Goal: Task Accomplishment & Management: Manage account settings

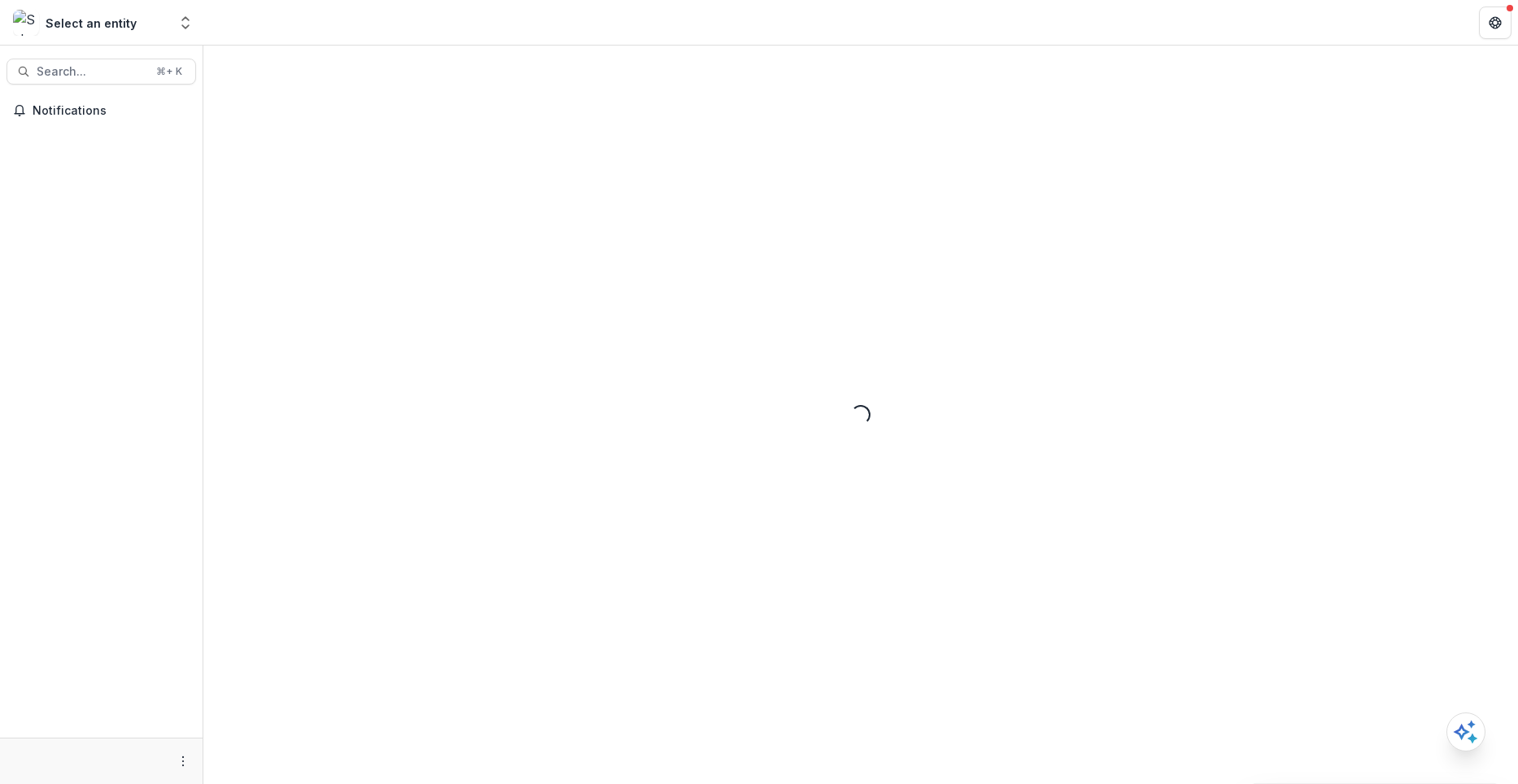
click at [190, 31] on button "Open entity switcher" at bounding box center [186, 23] width 23 height 33
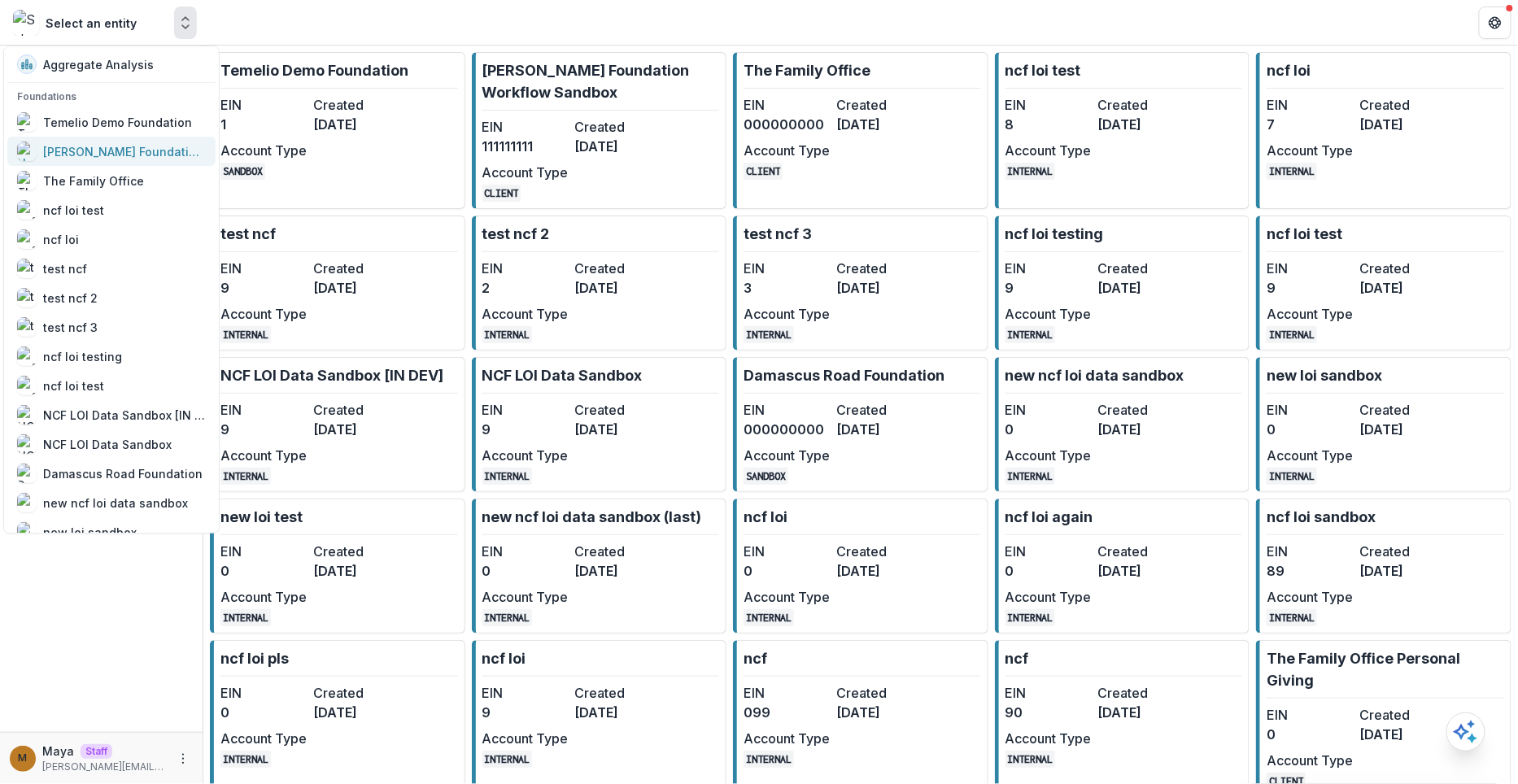
click at [164, 160] on div "[PERSON_NAME] Foundation Workflow Sandbox" at bounding box center [112, 151] width 189 height 19
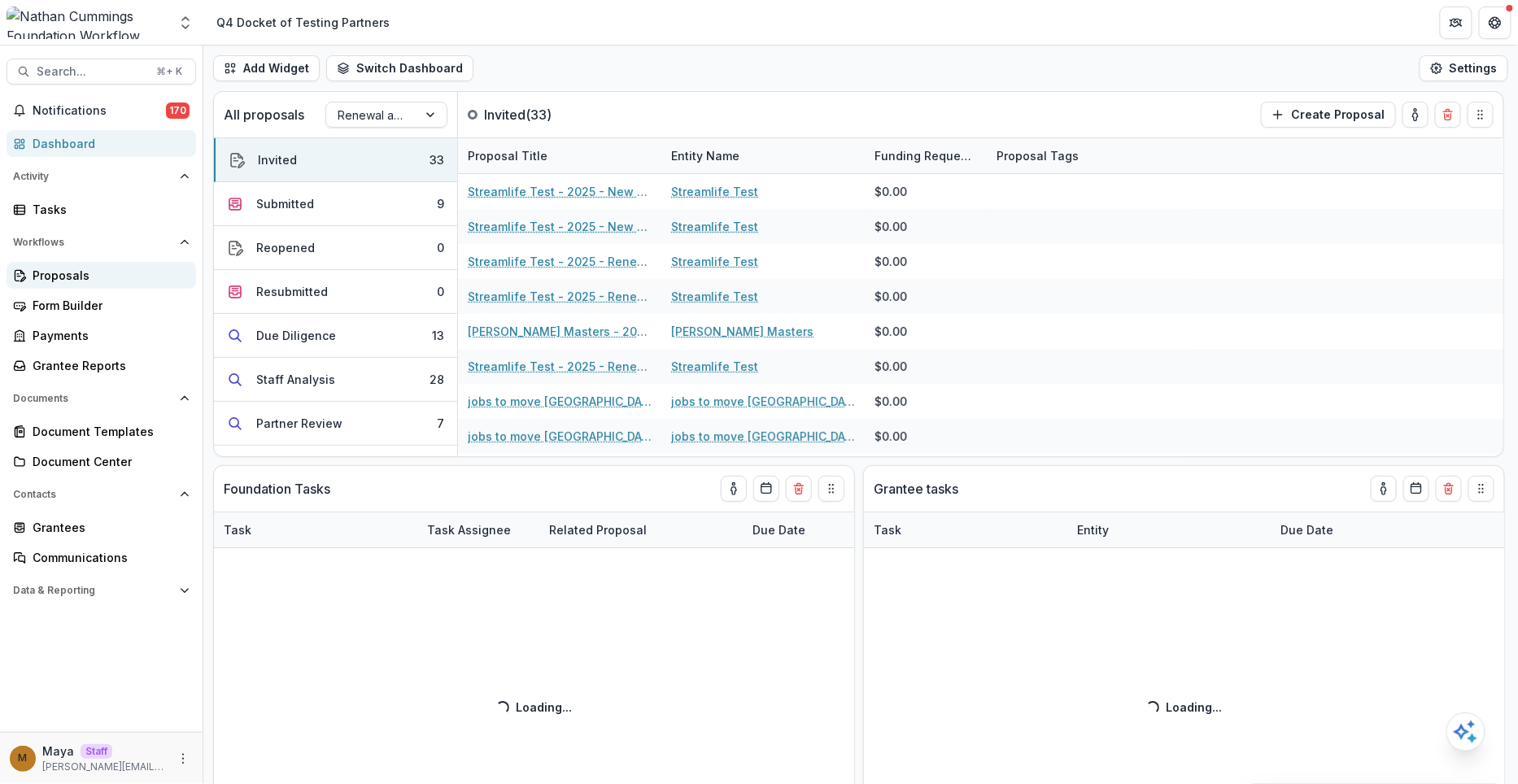
click at [129, 262] on link "Proposals" at bounding box center [101, 275] width 190 height 27
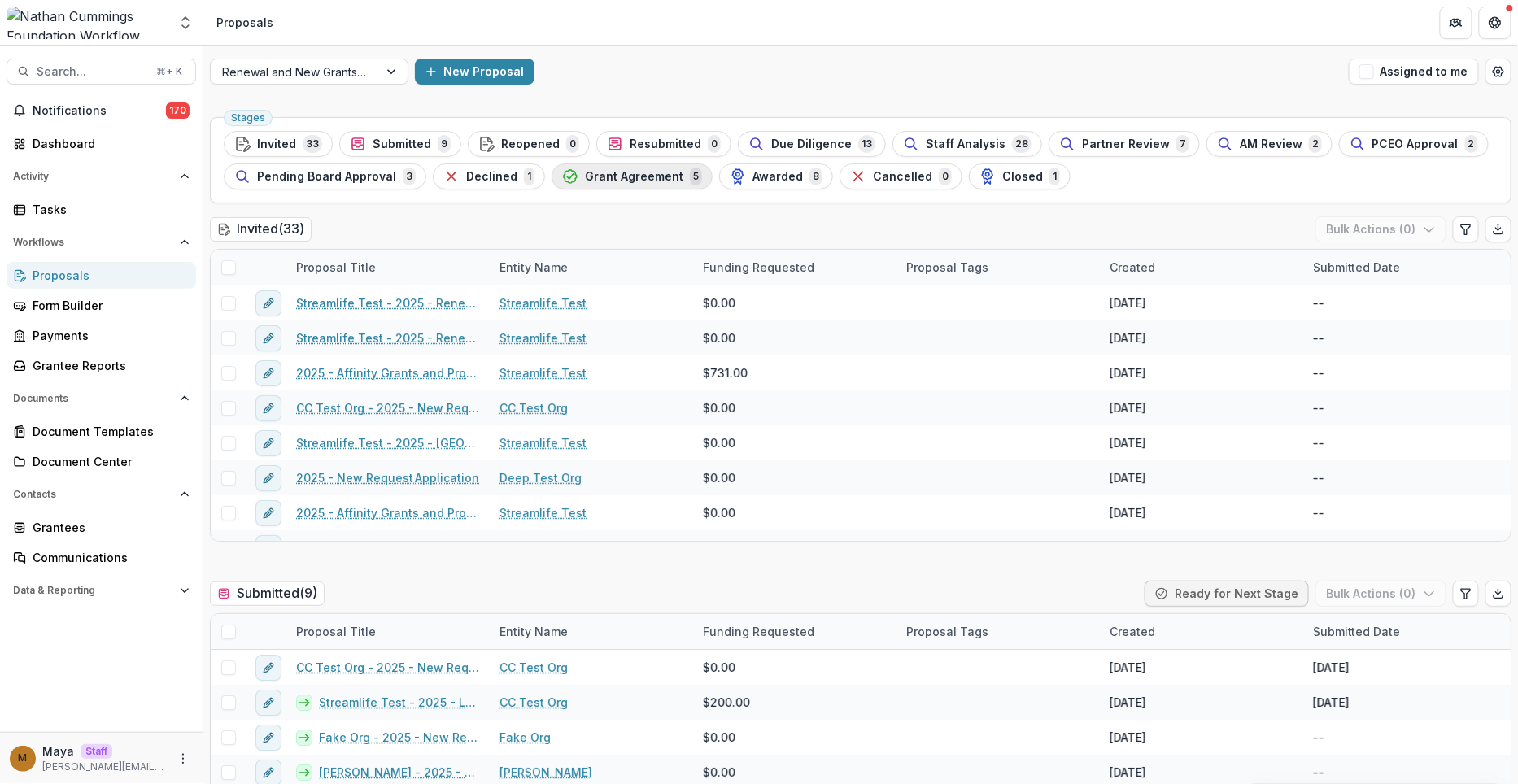
click at [599, 176] on span "Grant Agreement" at bounding box center [634, 177] width 98 height 13
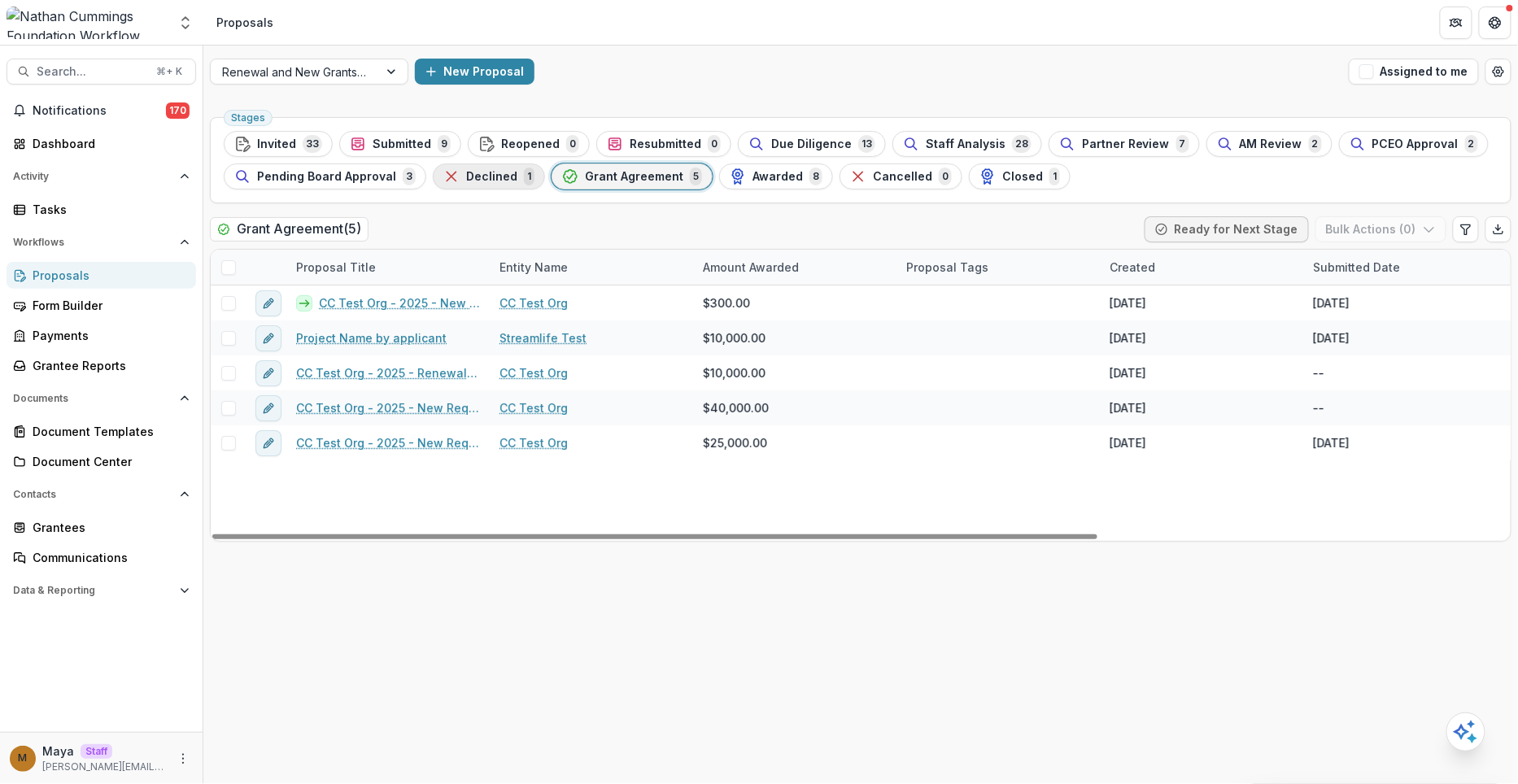
click at [476, 181] on span "Declined" at bounding box center [492, 177] width 51 height 13
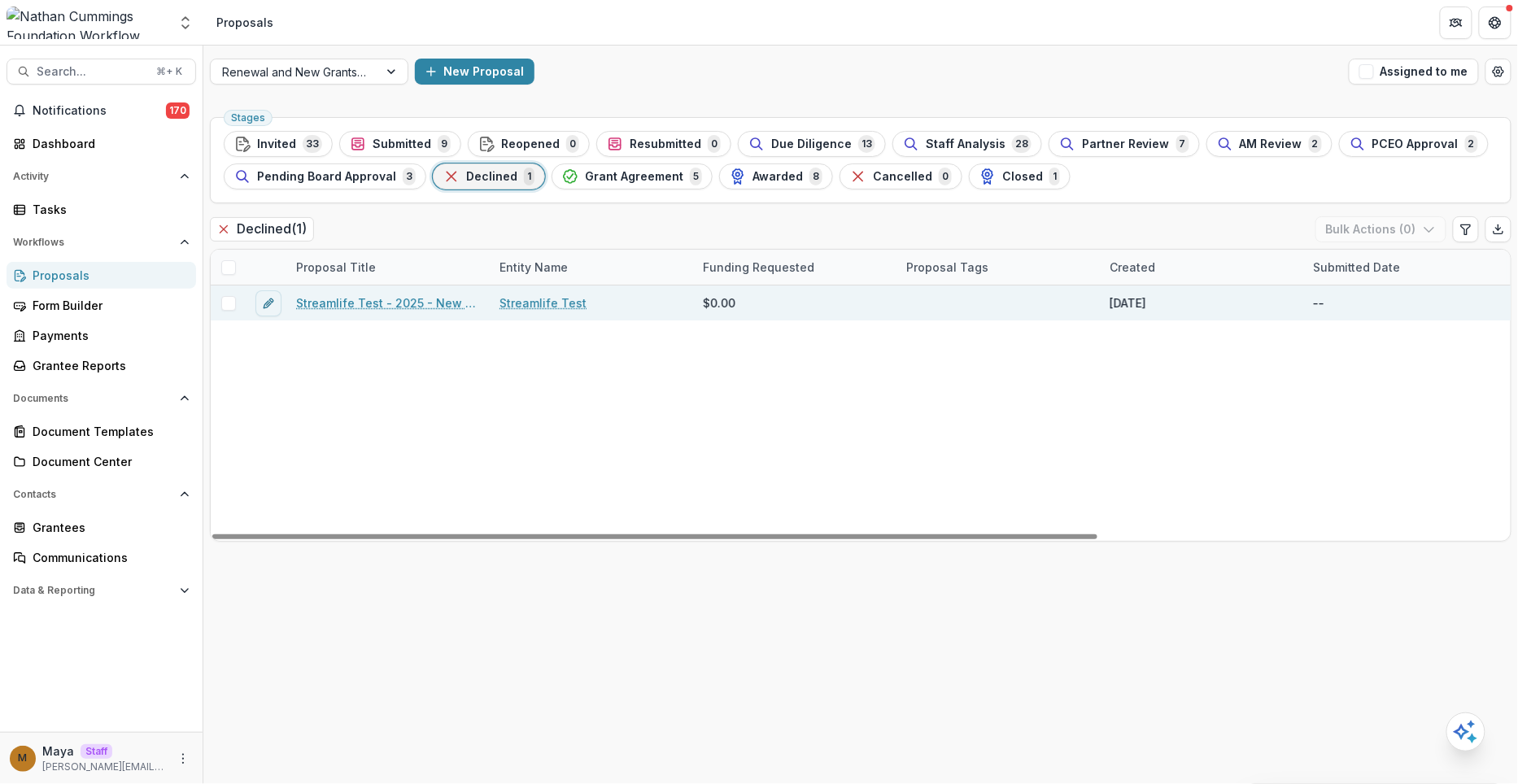
click at [381, 313] on div "Streamlife Test - 2025 - New Request Application" at bounding box center [388, 303] width 203 height 35
click at [377, 306] on link "Streamlife Test - 2025 - New Request Application" at bounding box center [388, 303] width 184 height 17
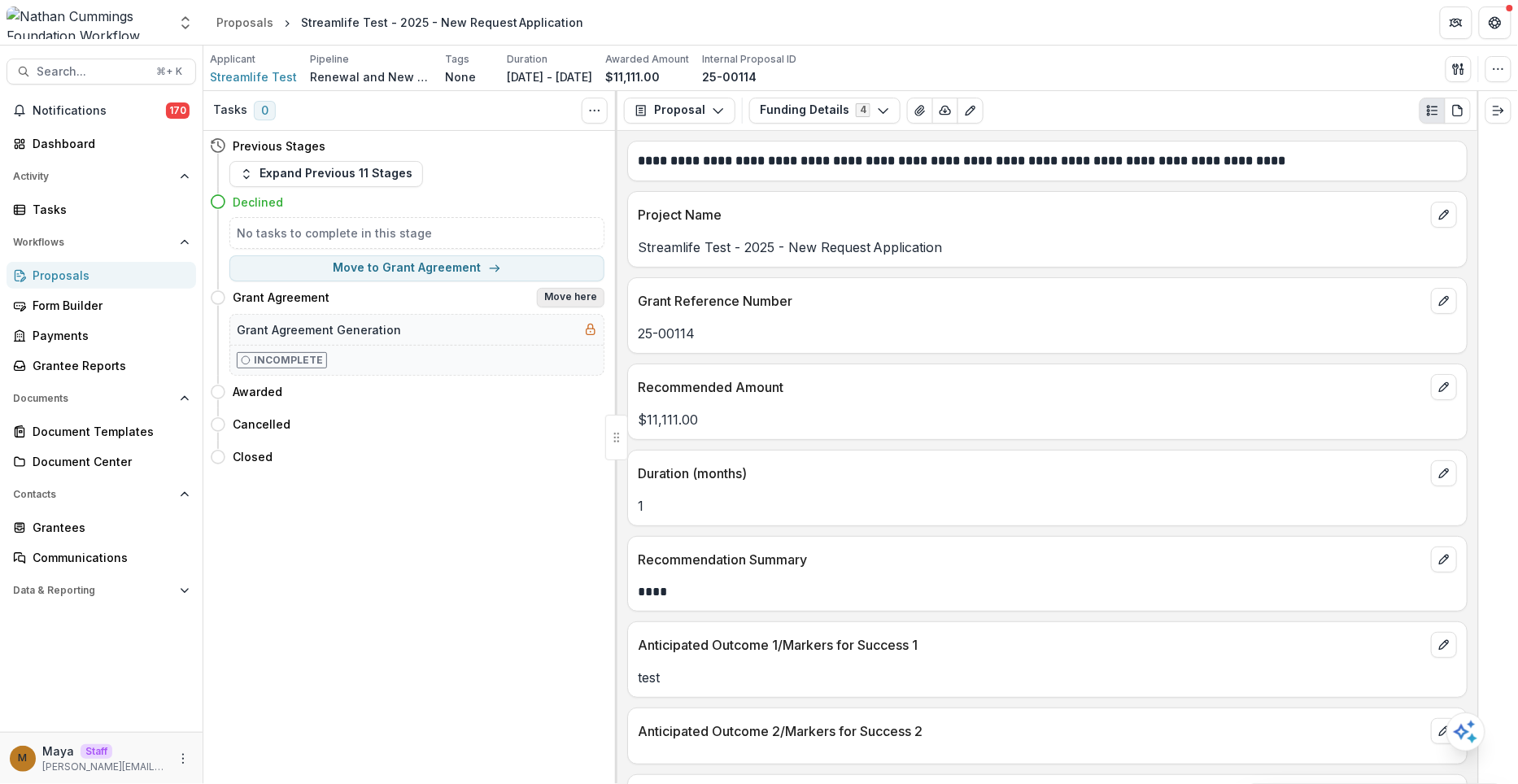
click at [555, 300] on button "Move here" at bounding box center [570, 297] width 67 height 19
select select "**********"
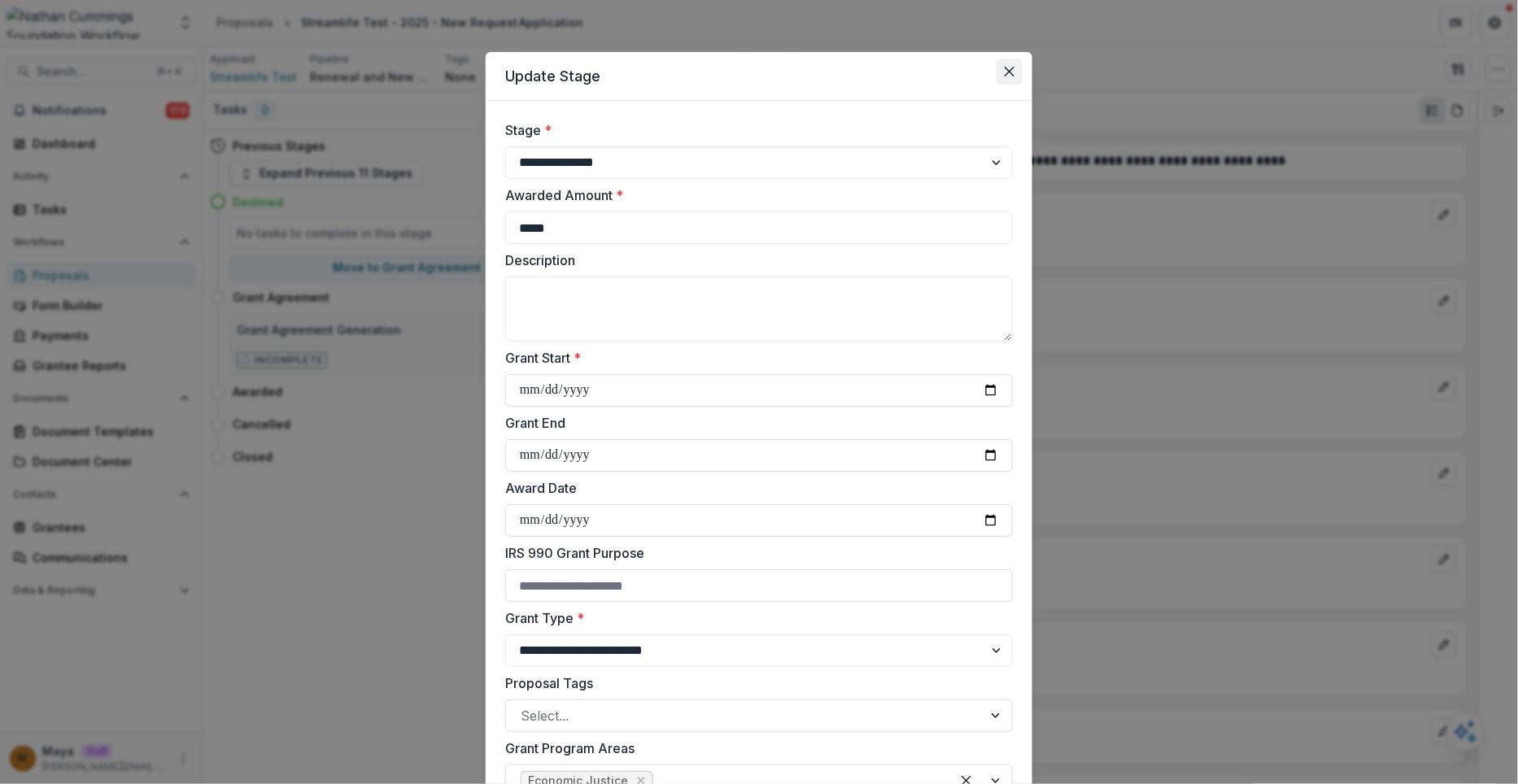
click at [1017, 75] on button "Close" at bounding box center [1009, 71] width 26 height 26
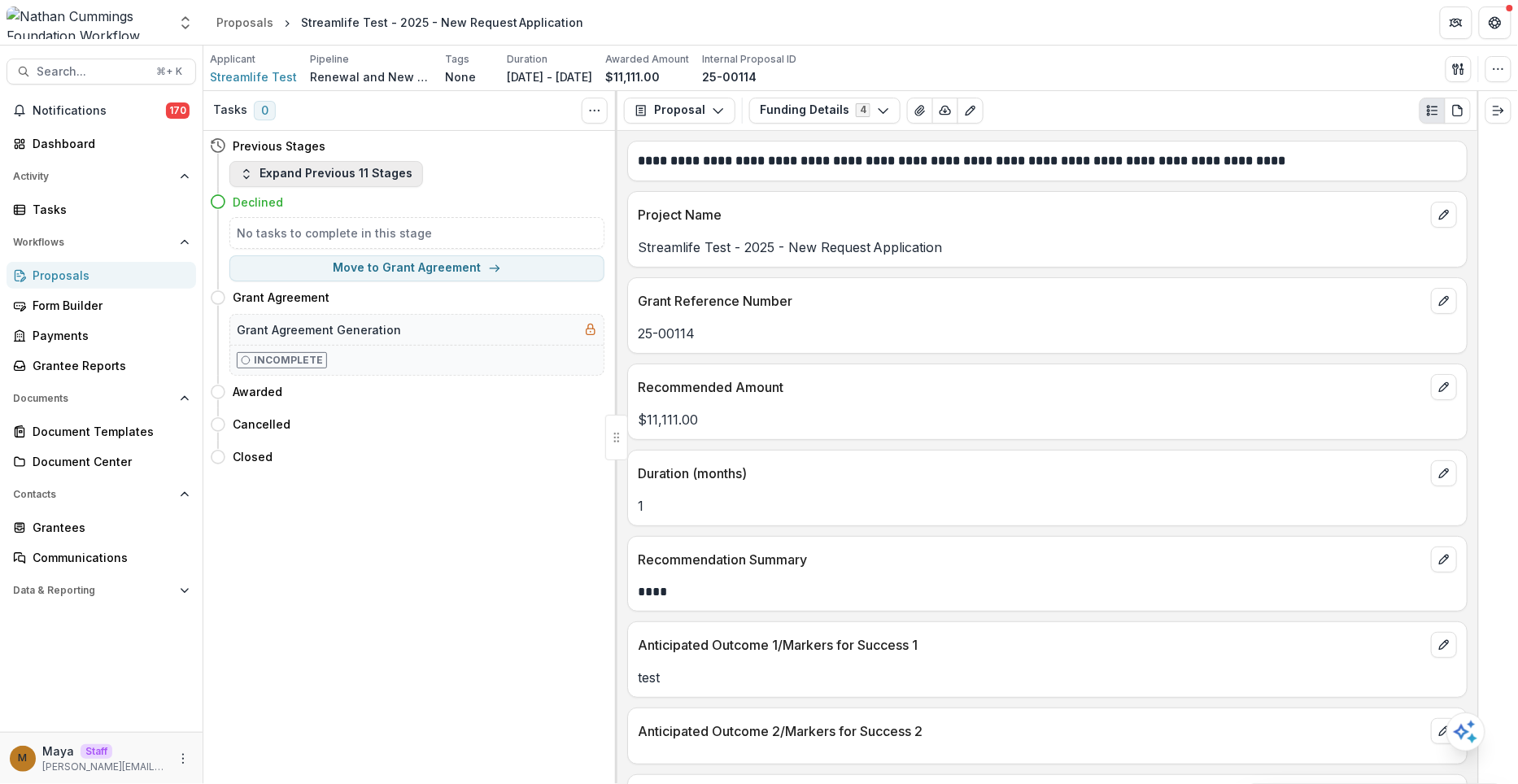
click at [362, 169] on button "Expand Previous 11 Stages" at bounding box center [326, 173] width 193 height 26
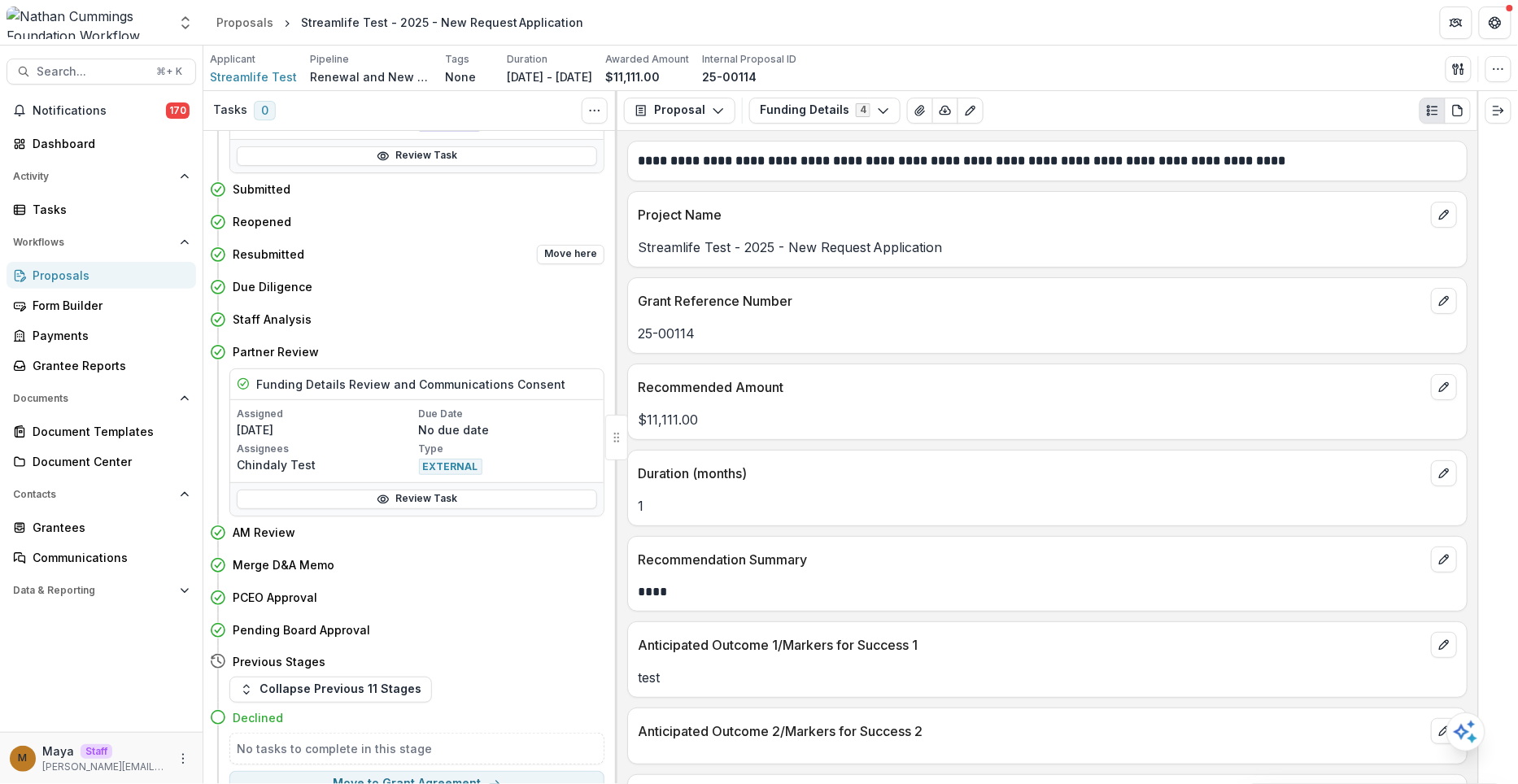
scroll to position [209, 0]
